Goal: Task Accomplishment & Management: Manage account settings

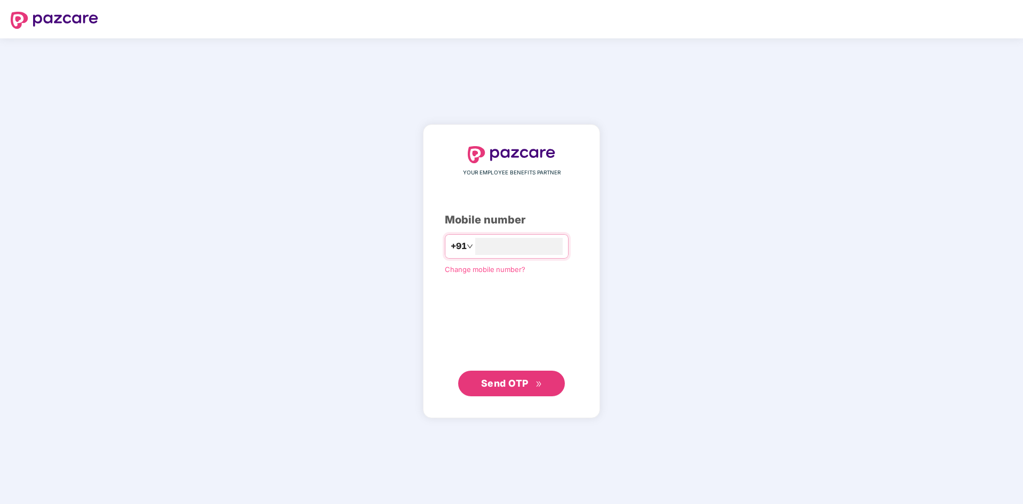
type input "**********"
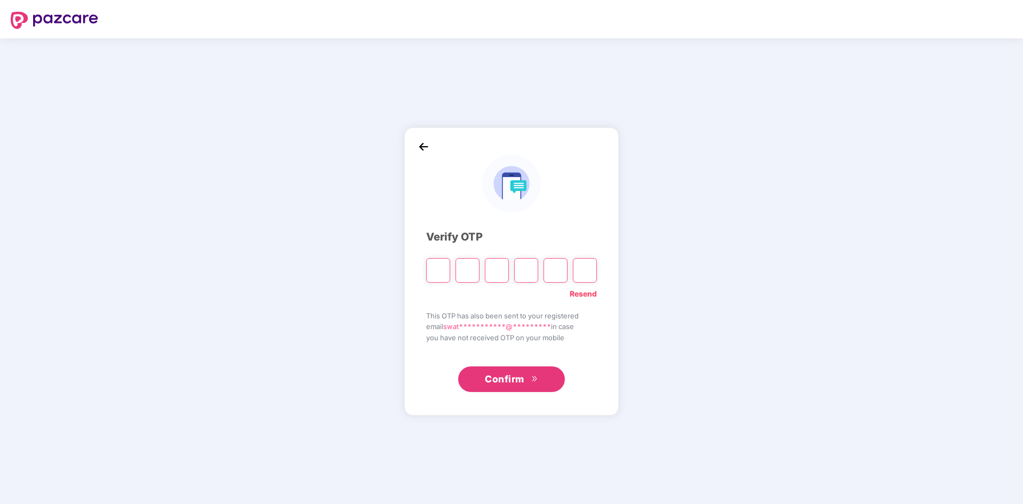
type input "*"
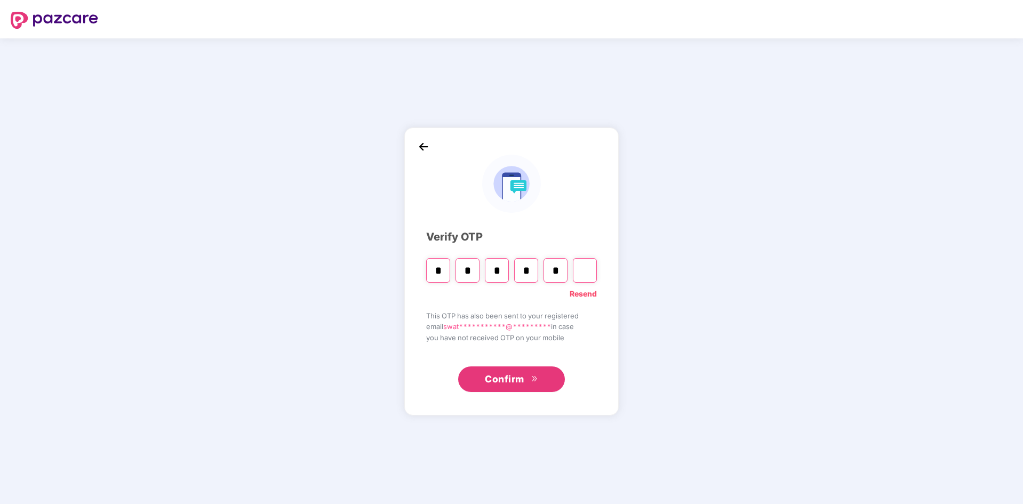
type input "*"
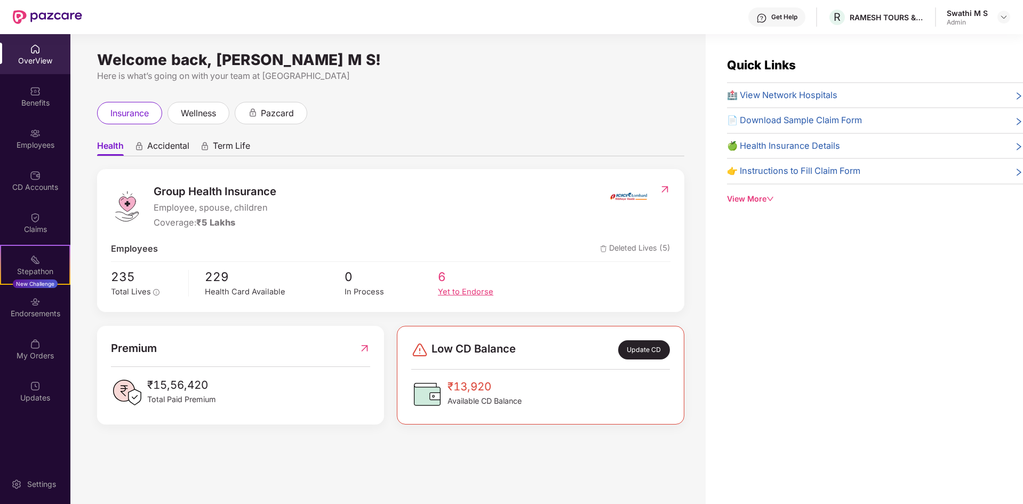
click at [478, 292] on div "Yet to Endorse" at bounding box center [484, 292] width 93 height 12
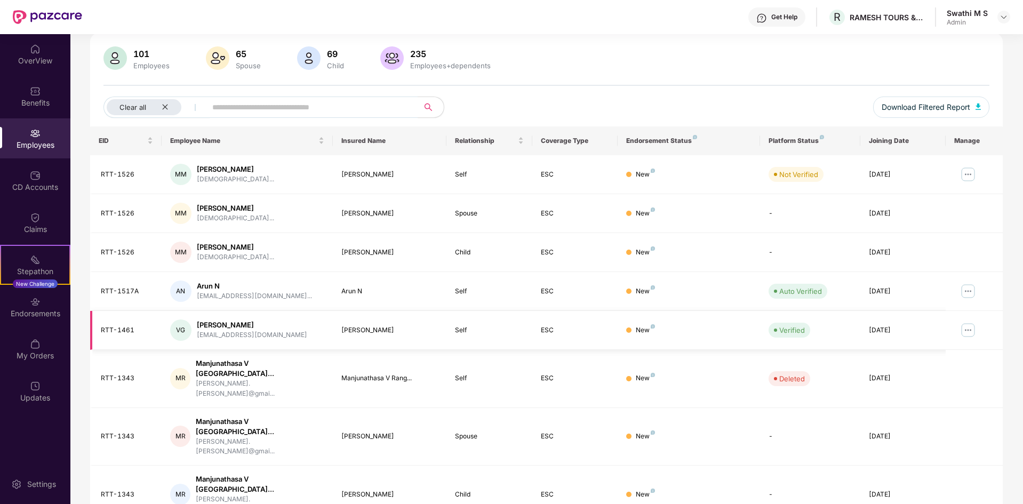
scroll to position [151, 0]
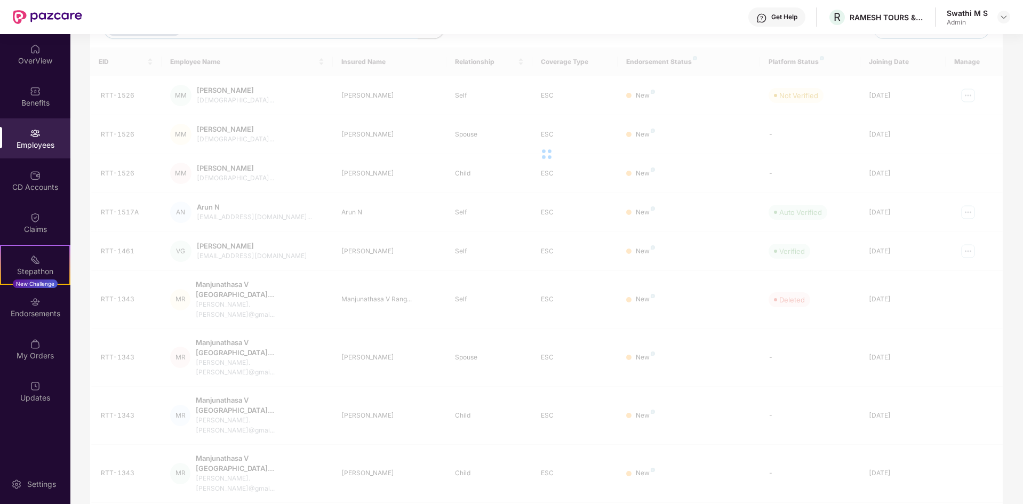
scroll to position [34, 0]
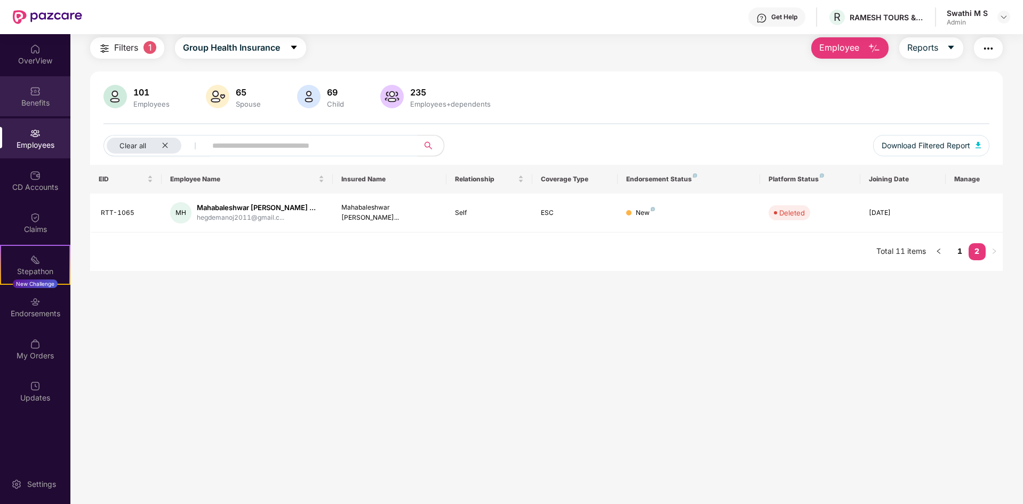
click at [42, 97] on div "Benefits" at bounding box center [35, 96] width 70 height 40
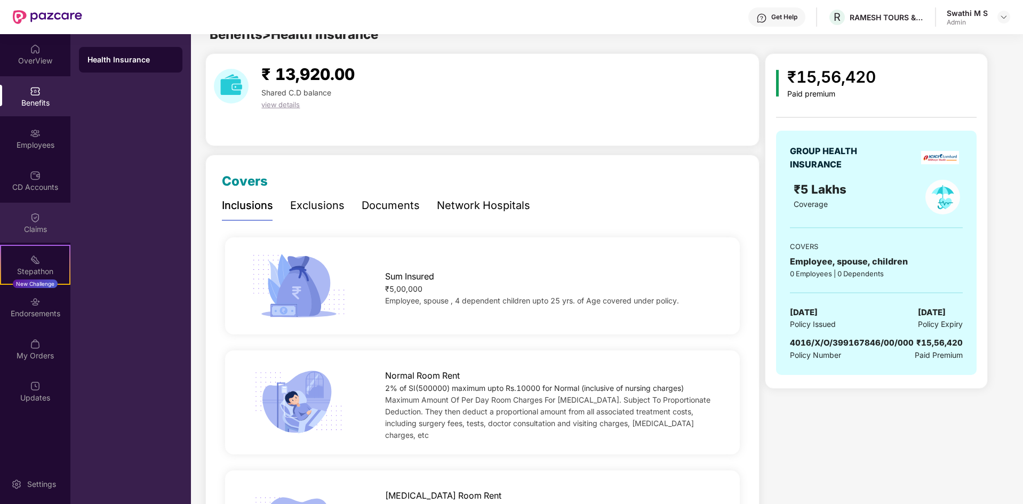
scroll to position [0, 0]
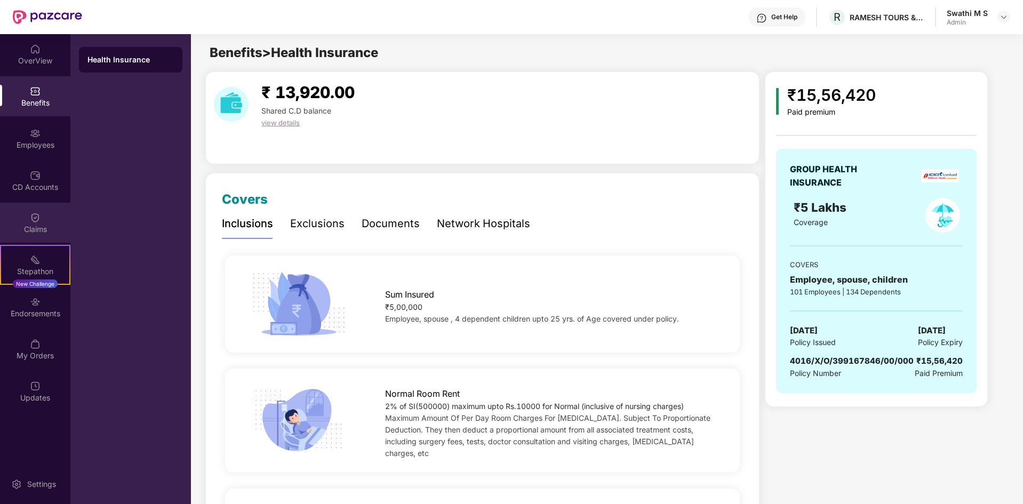
click at [30, 226] on div "Claims" at bounding box center [35, 229] width 70 height 11
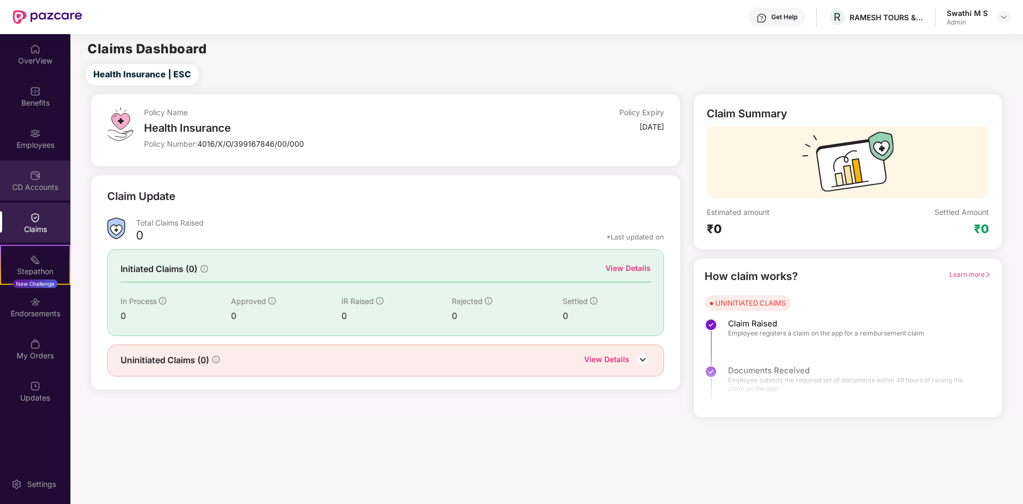
click at [39, 180] on img at bounding box center [35, 175] width 11 height 11
